Goal: Communication & Community: Answer question/provide support

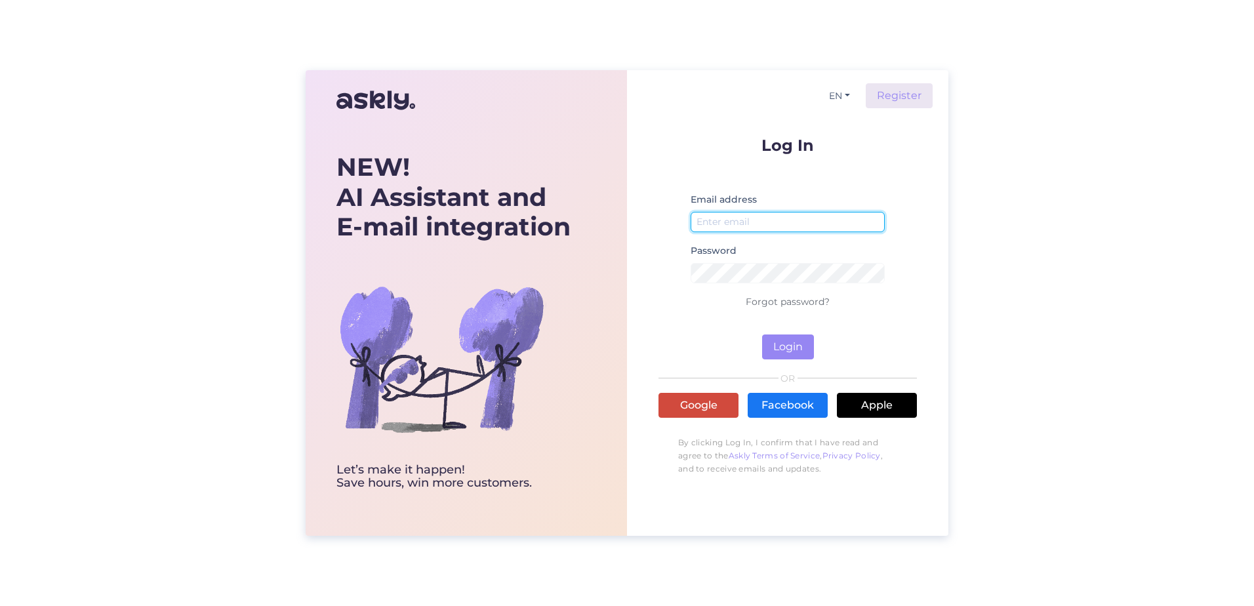
type input "[EMAIL_ADDRESS][DOMAIN_NAME]"
click at [702, 406] on link "Google" at bounding box center [699, 405] width 80 height 25
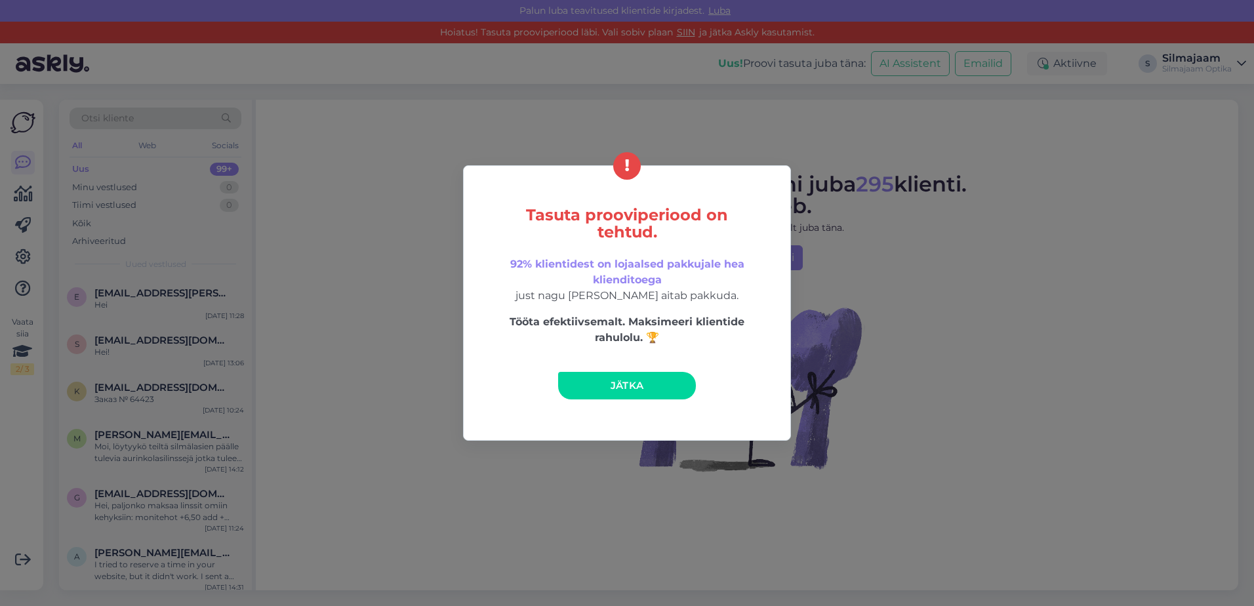
click at [627, 392] on link "Jätka" at bounding box center [627, 386] width 138 height 28
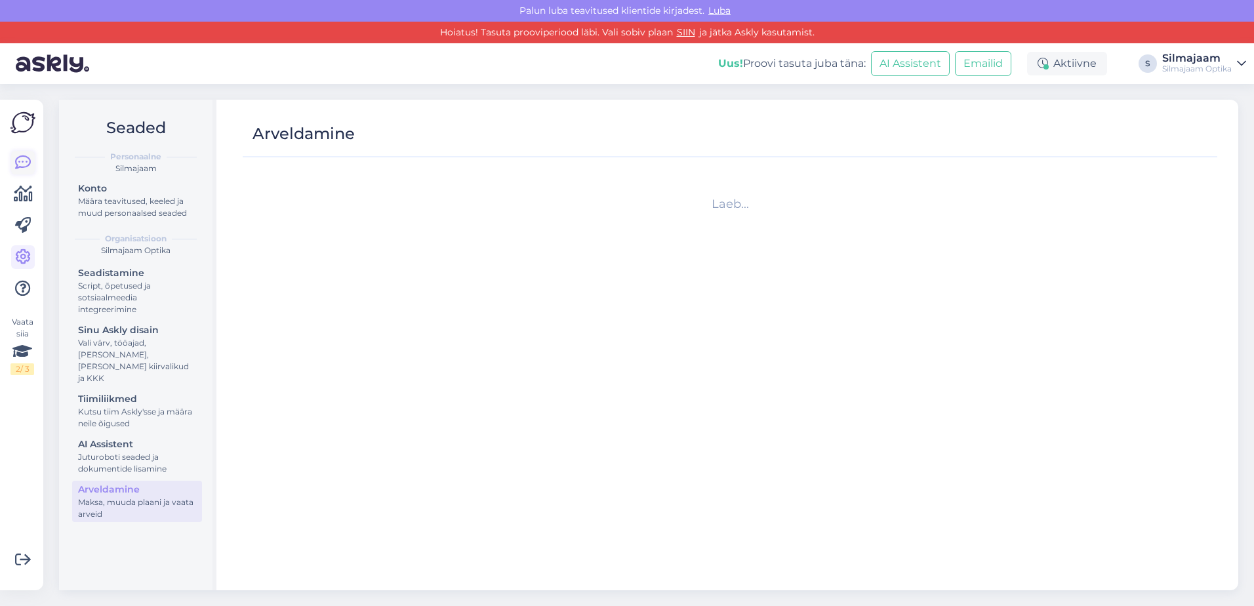
click at [14, 165] on link at bounding box center [23, 163] width 24 height 24
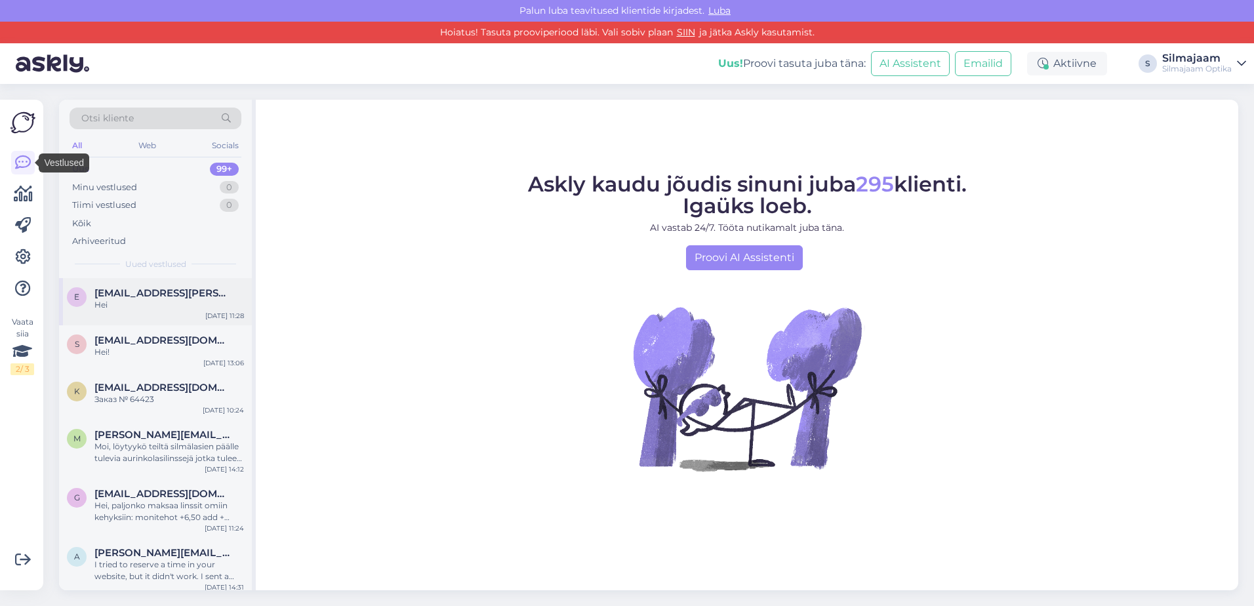
click at [144, 306] on div "Hei" at bounding box center [169, 305] width 150 height 12
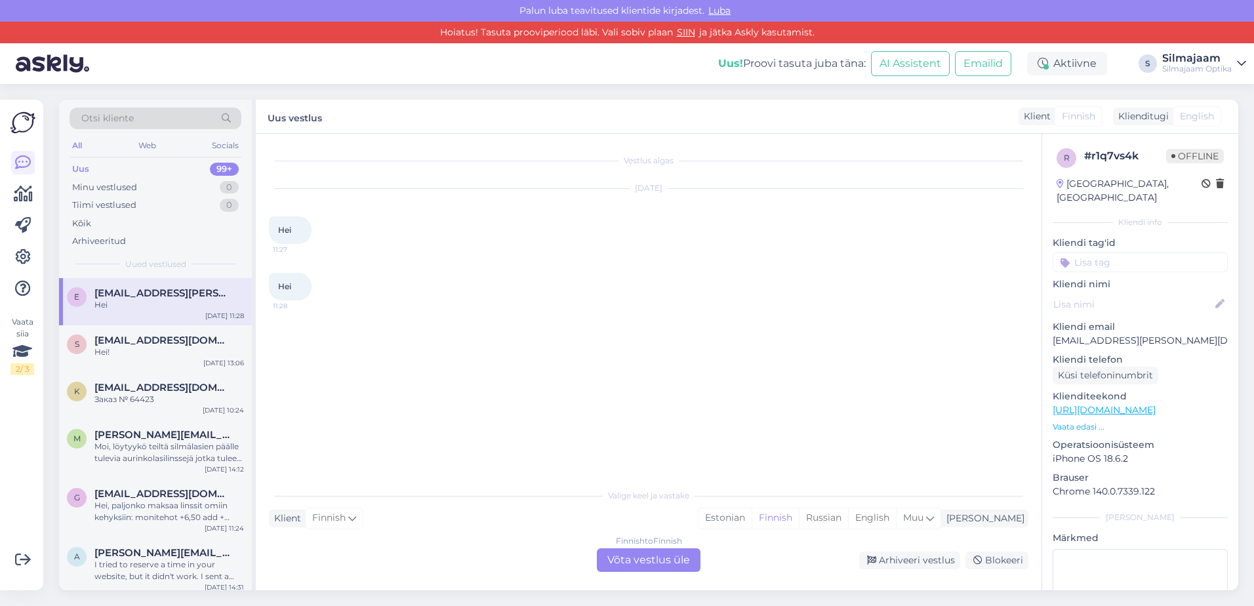
click at [648, 560] on div "Finnish to Finnish Võta vestlus üle" at bounding box center [649, 560] width 104 height 24
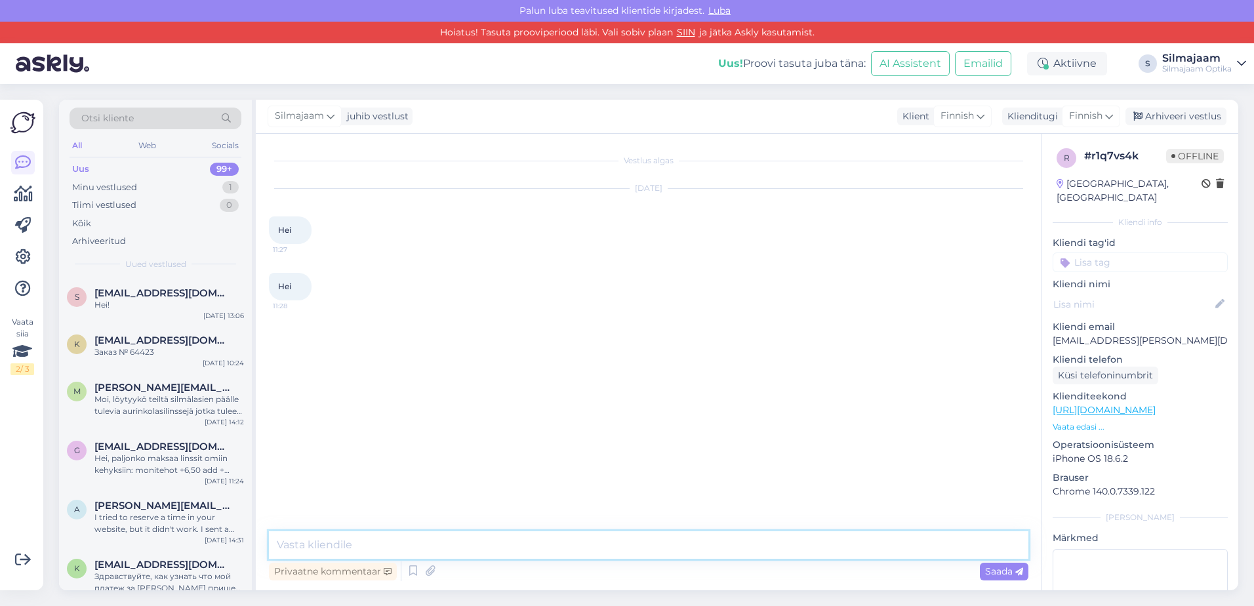
click at [367, 537] on textarea at bounding box center [649, 545] width 760 height 28
type textarea "Hei"
click at [998, 568] on span "Saada" at bounding box center [1004, 572] width 38 height 12
